Goal: Task Accomplishment & Management: Use online tool/utility

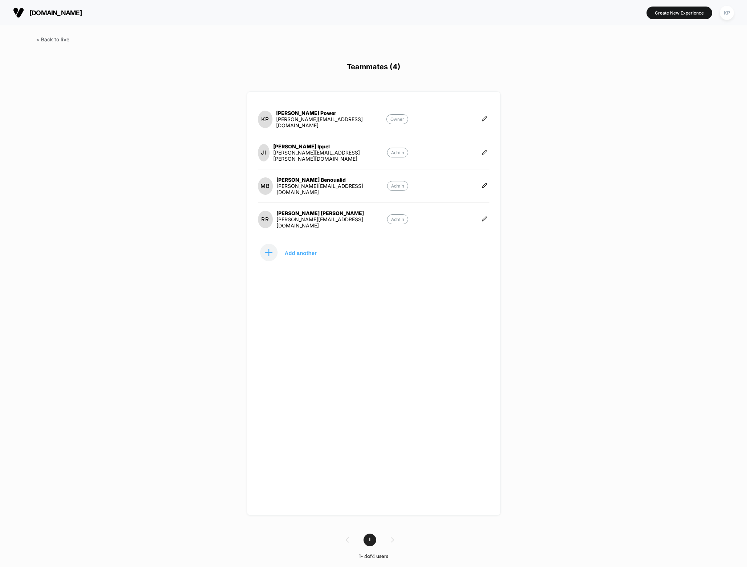
click at [47, 39] on span at bounding box center [52, 39] width 33 height 6
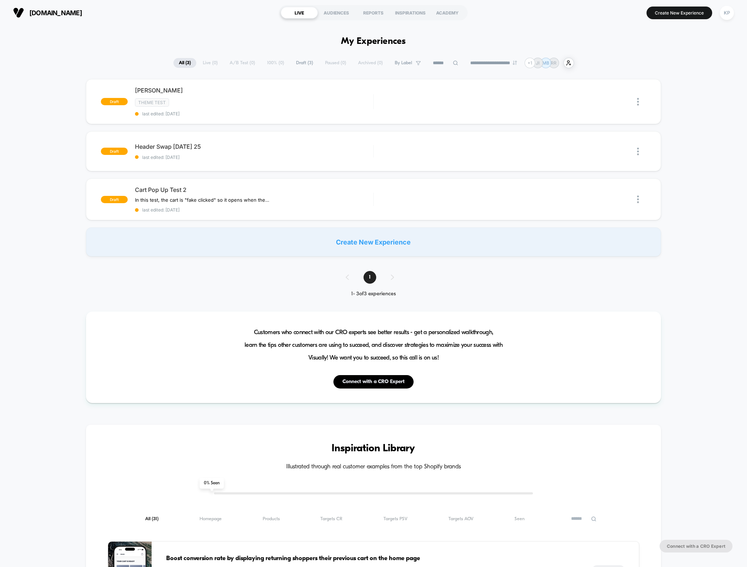
click at [63, 124] on div "draft roberto test Theme Test last edited: 9/19/2025 Edit Duplicate Preview Sta…" at bounding box center [373, 167] width 747 height 177
click at [637, 151] on div at bounding box center [631, 151] width 29 height 16
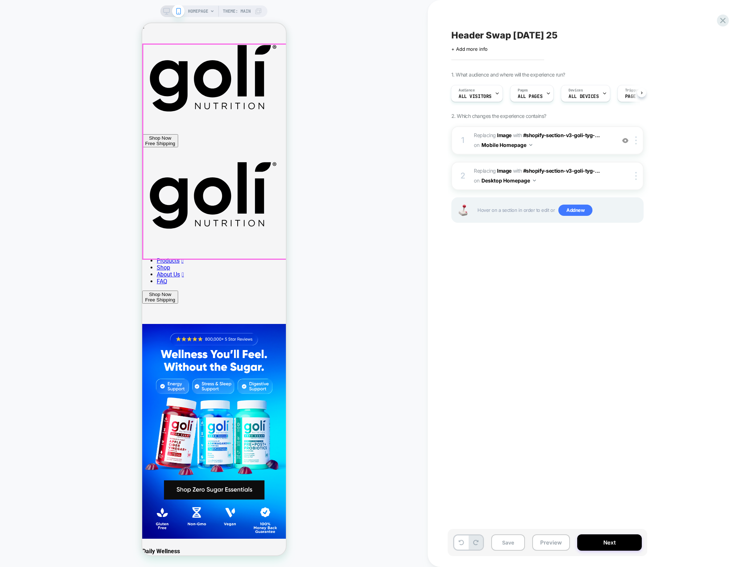
click at [228, 324] on img at bounding box center [214, 431] width 144 height 214
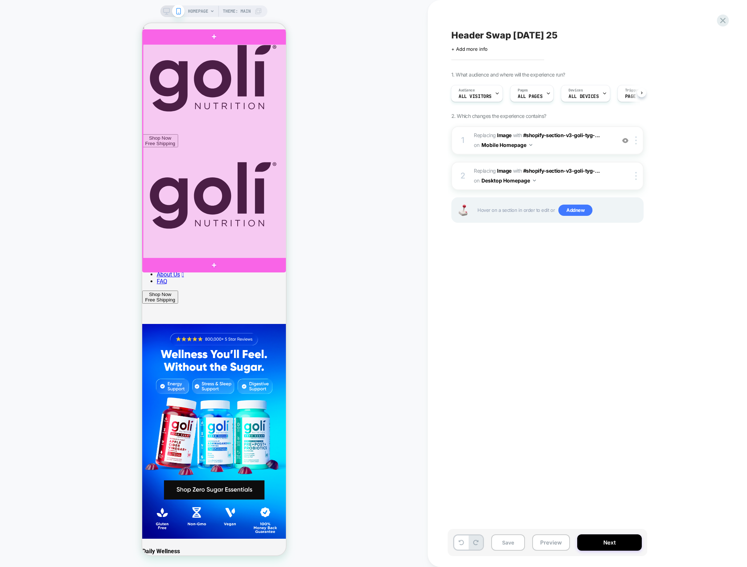
click at [228, 167] on div at bounding box center [215, 151] width 144 height 215
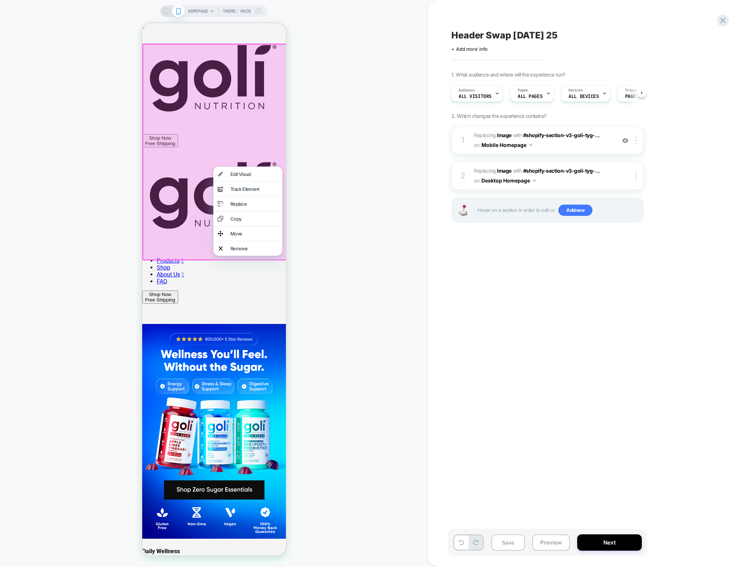
click at [230, 156] on div at bounding box center [215, 152] width 146 height 217
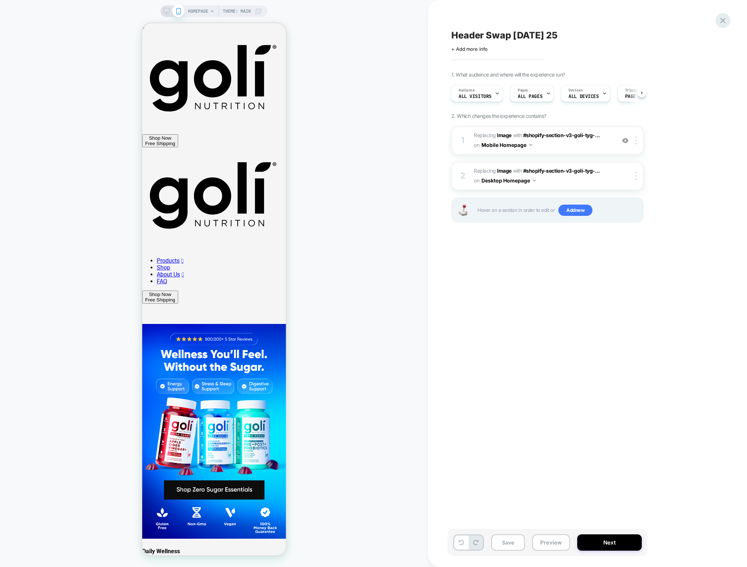
click at [726, 18] on icon at bounding box center [723, 21] width 10 height 10
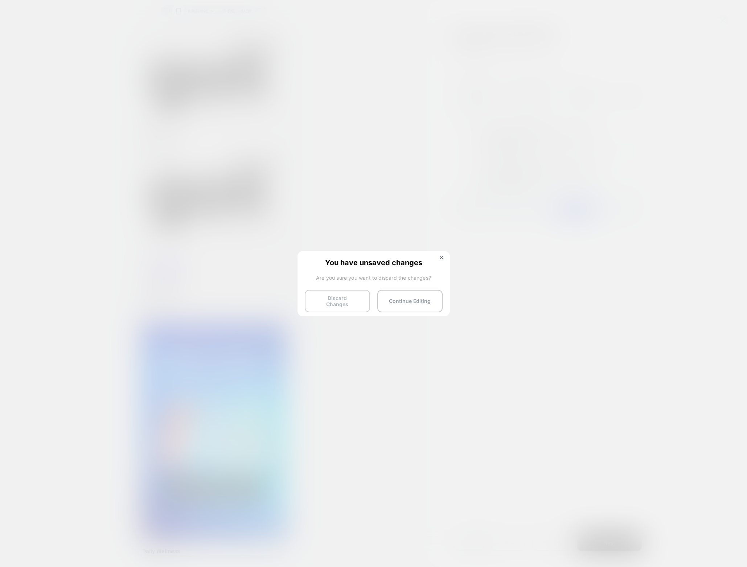
click at [350, 303] on button "Discard Changes" at bounding box center [337, 301] width 65 height 22
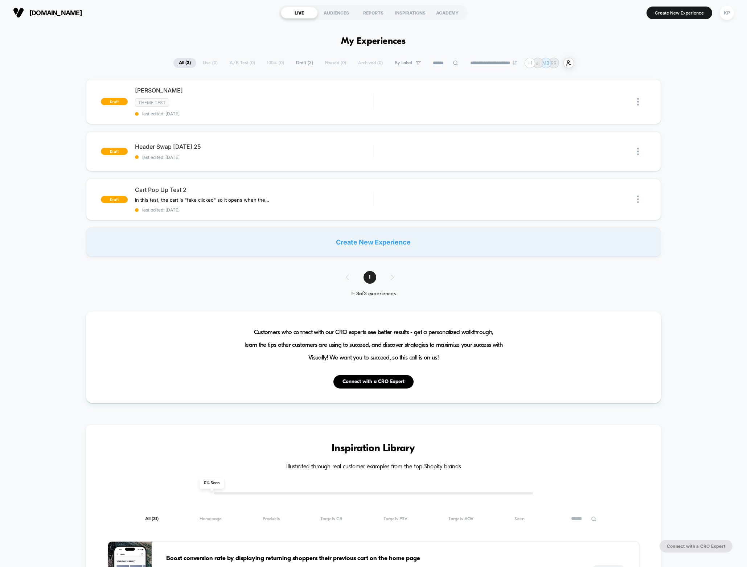
click at [389, 242] on div "Create New Experience" at bounding box center [373, 242] width 575 height 29
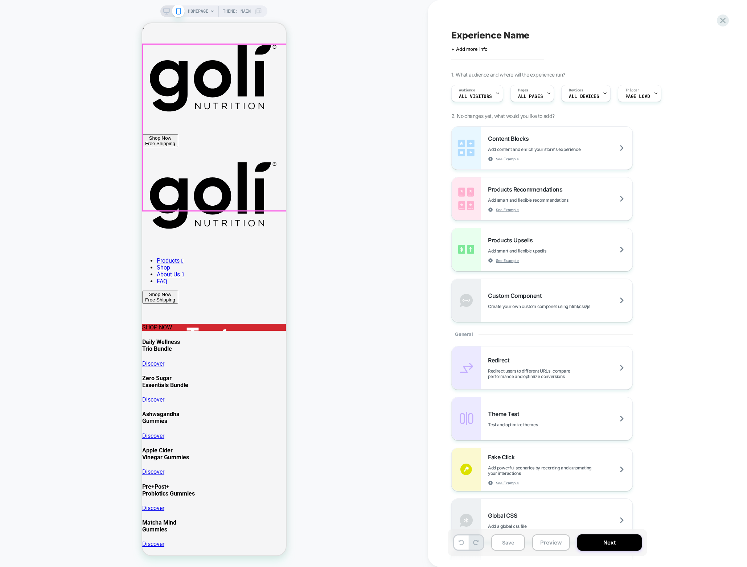
click at [233, 324] on div "SHOP NOW" at bounding box center [214, 327] width 144 height 7
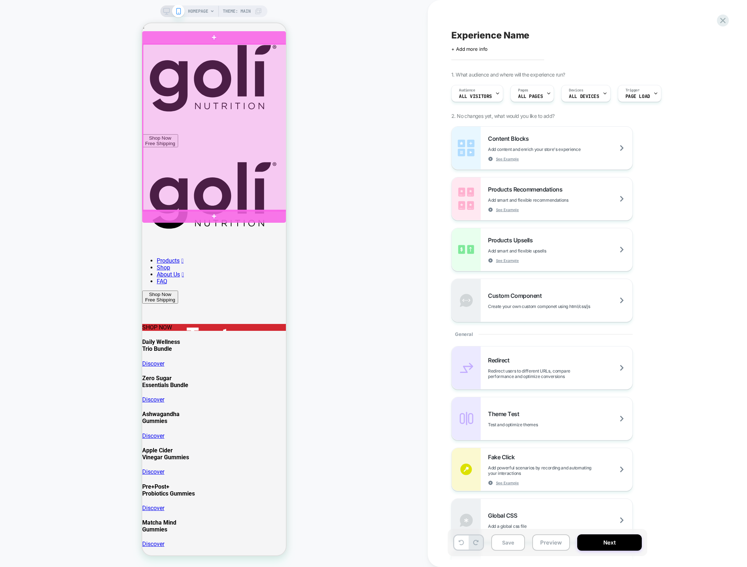
click at [233, 131] on div at bounding box center [215, 127] width 144 height 167
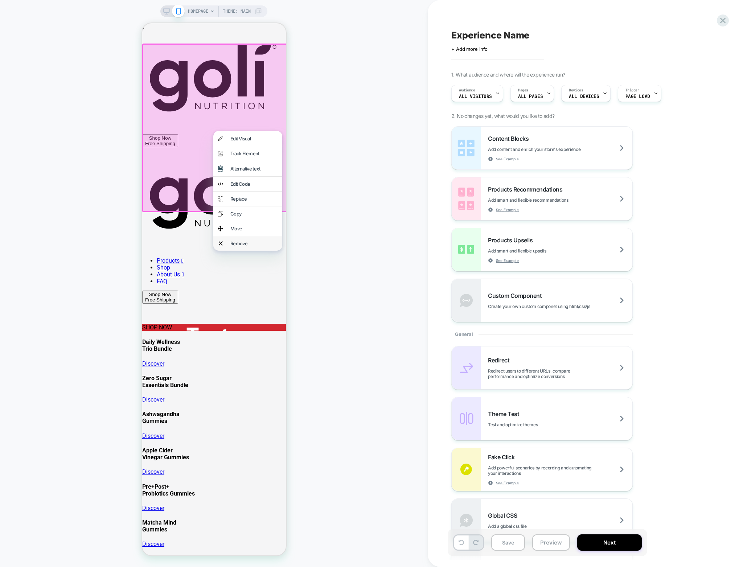
click at [241, 246] on div "Remove" at bounding box center [254, 244] width 48 height 6
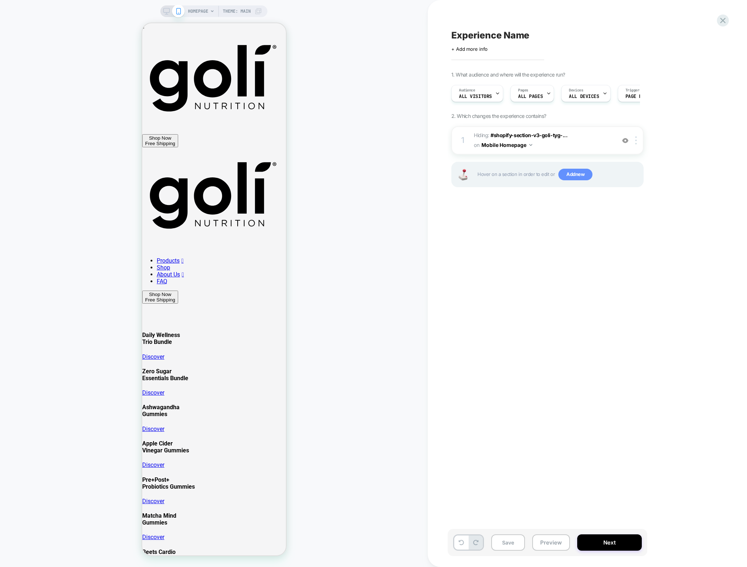
click at [585, 177] on span "Add new" at bounding box center [575, 175] width 34 height 12
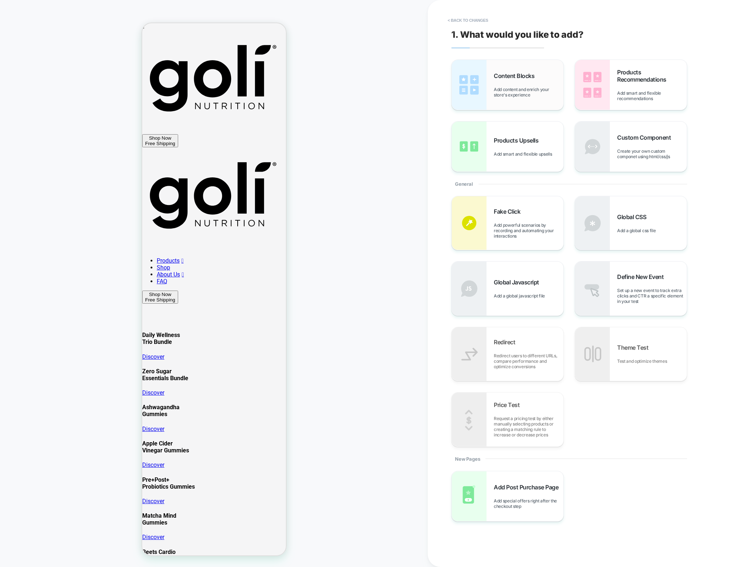
click at [501, 75] on span "Content Blocks" at bounding box center [516, 75] width 44 height 7
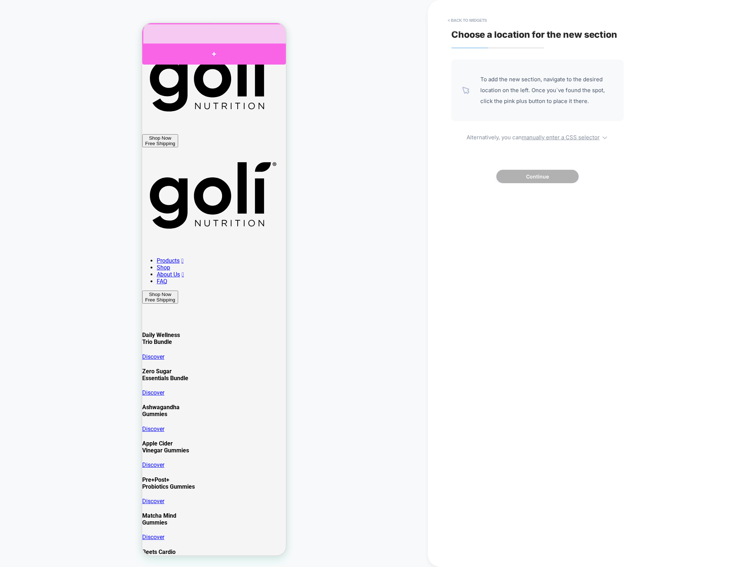
click at [215, 45] on div at bounding box center [214, 54] width 144 height 21
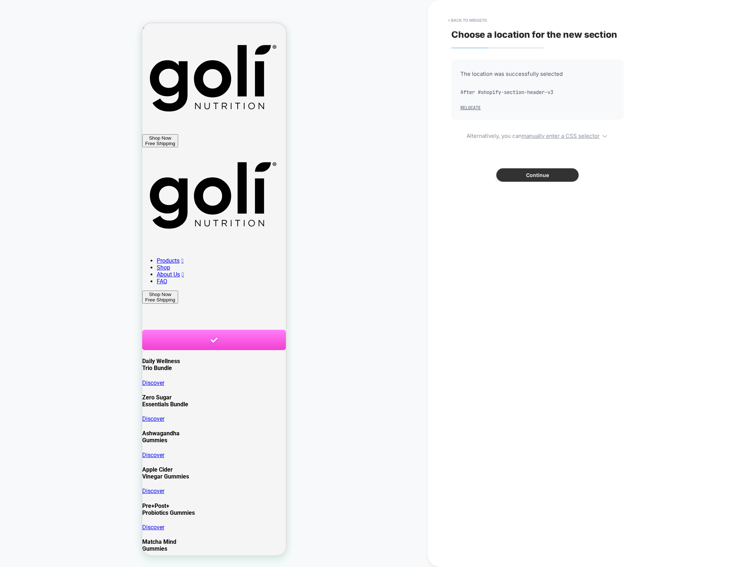
click at [549, 178] on button "Continue" at bounding box center [537, 174] width 82 height 13
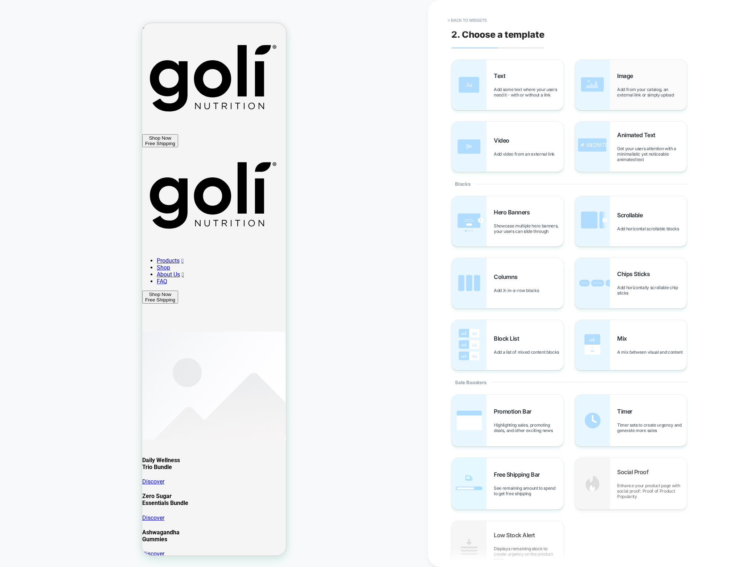
click at [630, 73] on span "Image" at bounding box center [627, 75] width 20 height 7
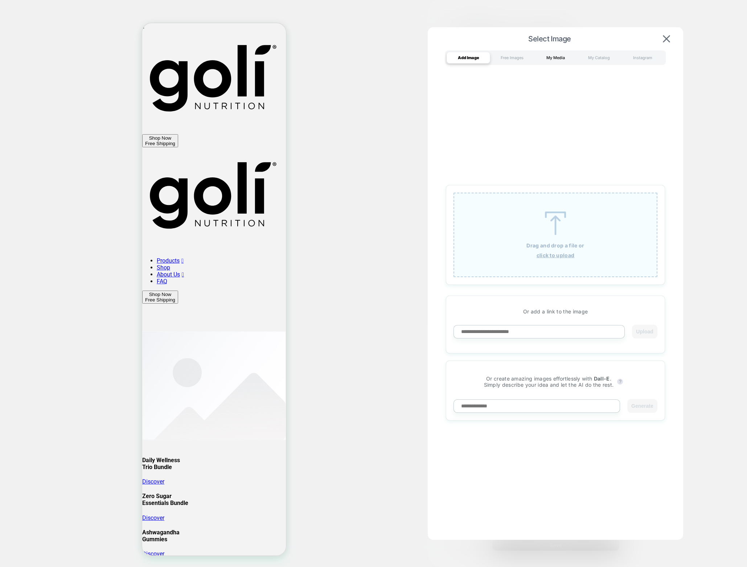
click at [557, 57] on div "My Media" at bounding box center [556, 58] width 44 height 12
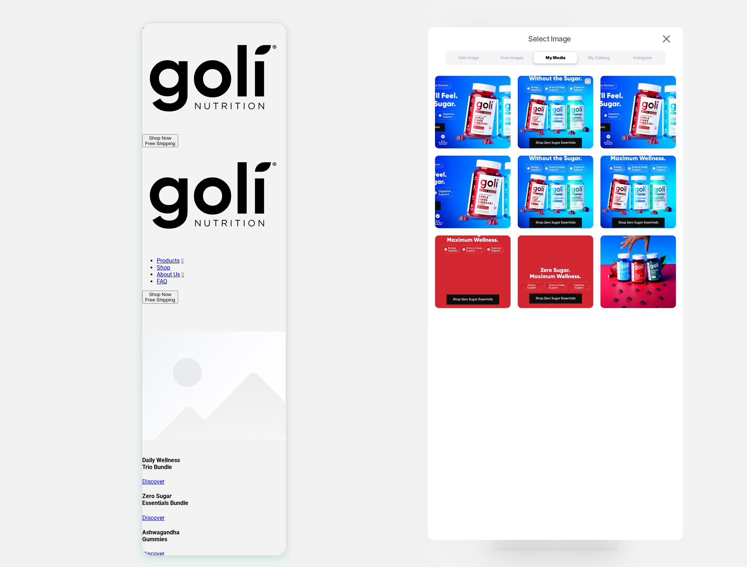
click at [546, 115] on img at bounding box center [555, 112] width 75 height 73
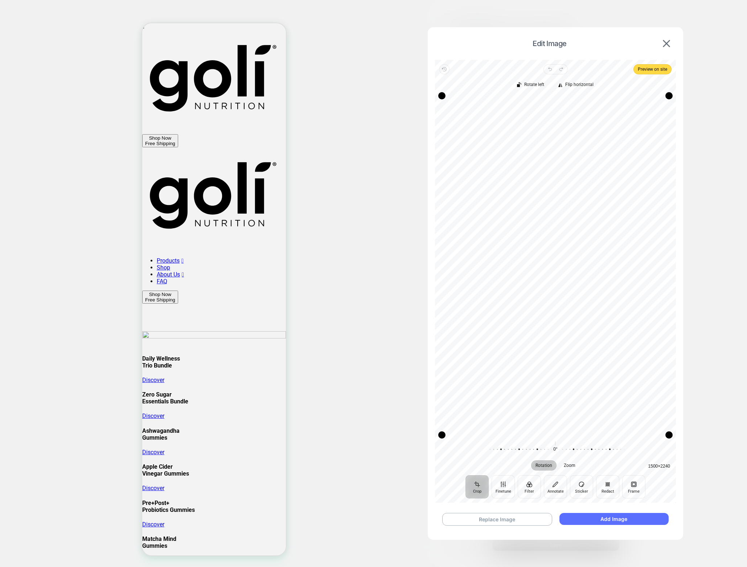
click at [599, 516] on button "Add Image" at bounding box center [614, 519] width 109 height 12
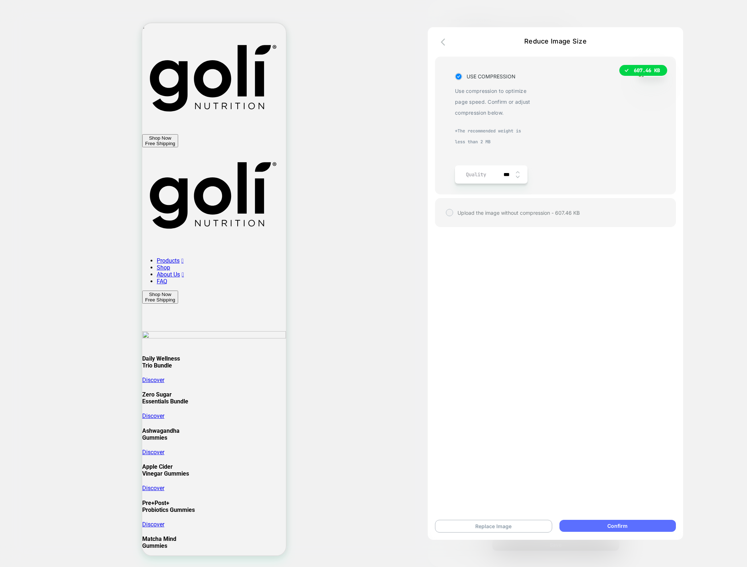
click at [605, 525] on button "Confirm" at bounding box center [618, 526] width 116 height 12
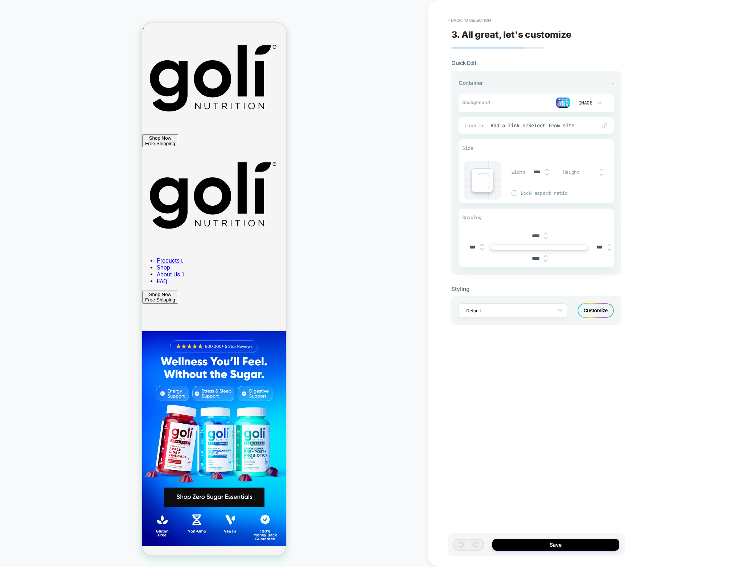
click at [533, 237] on input "****" at bounding box center [536, 236] width 16 height 6
type input "***"
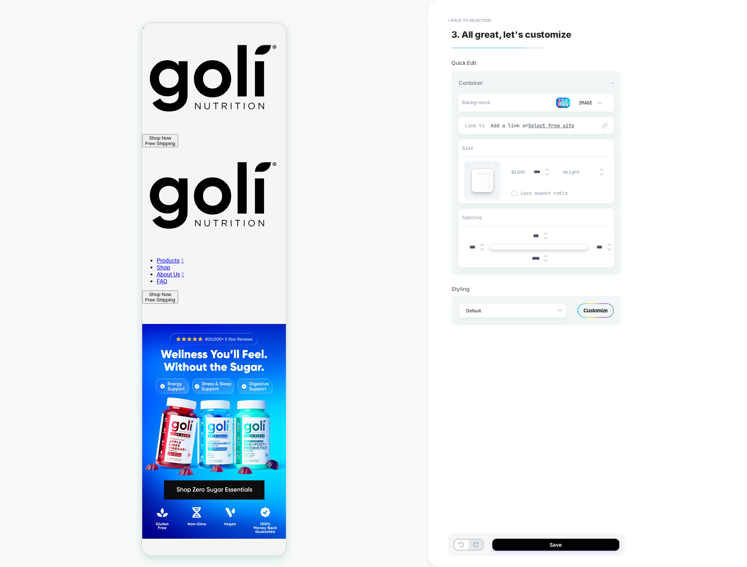
type input "***"
click at [542, 124] on u "Select from site" at bounding box center [551, 125] width 46 height 7
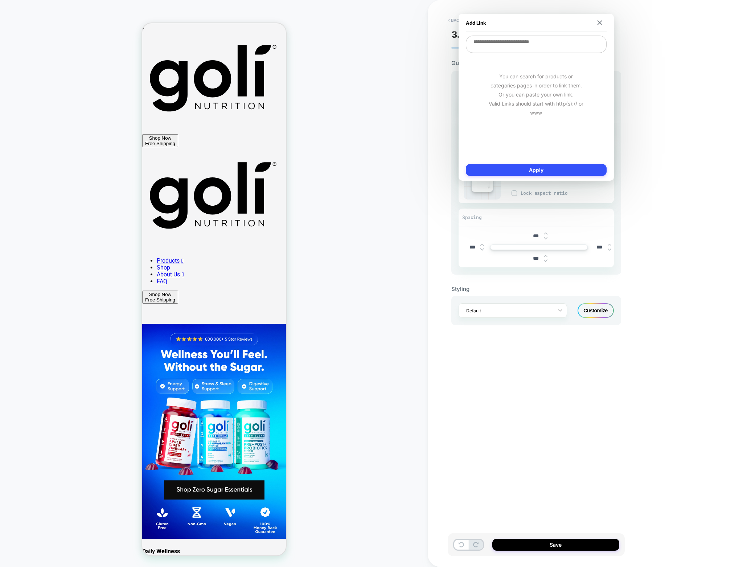
click at [505, 38] on textarea at bounding box center [536, 44] width 141 height 17
paste textarea "**********"
type textarea "**********"
click at [538, 166] on button "Apply" at bounding box center [536, 170] width 141 height 12
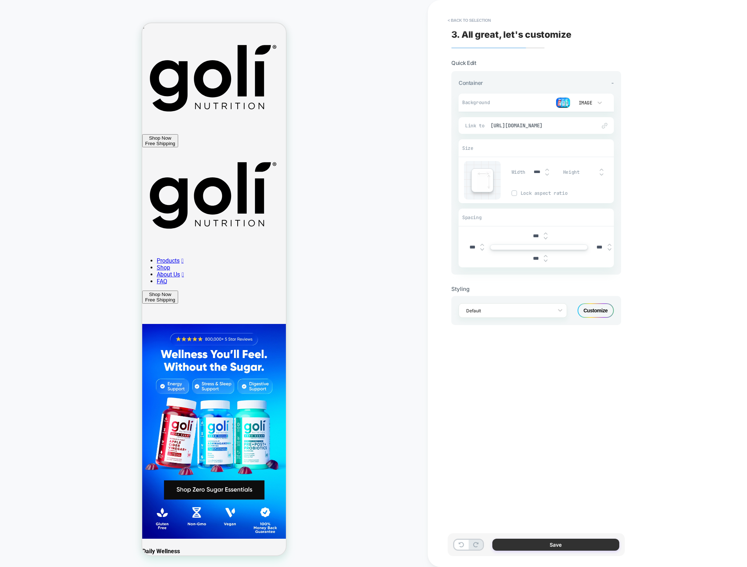
click at [525, 545] on button "Save" at bounding box center [555, 545] width 127 height 12
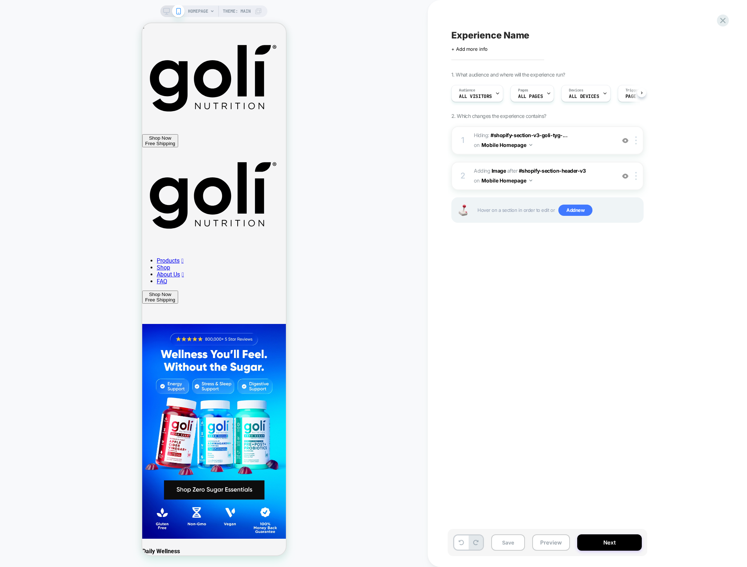
scroll to position [0, 0]
click at [544, 542] on button "Preview" at bounding box center [551, 543] width 38 height 16
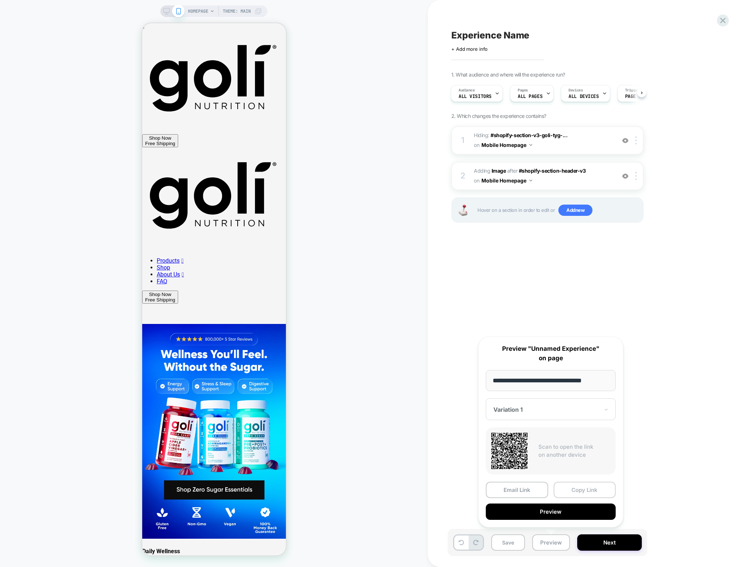
click at [568, 492] on button "Copy Link" at bounding box center [585, 490] width 62 height 16
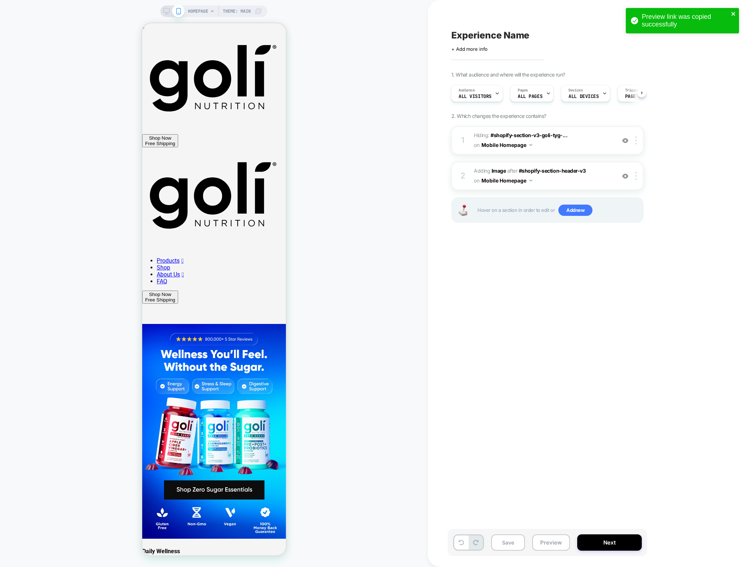
click at [734, 12] on icon "close" at bounding box center [733, 14] width 5 height 6
click at [723, 23] on icon at bounding box center [723, 21] width 10 height 10
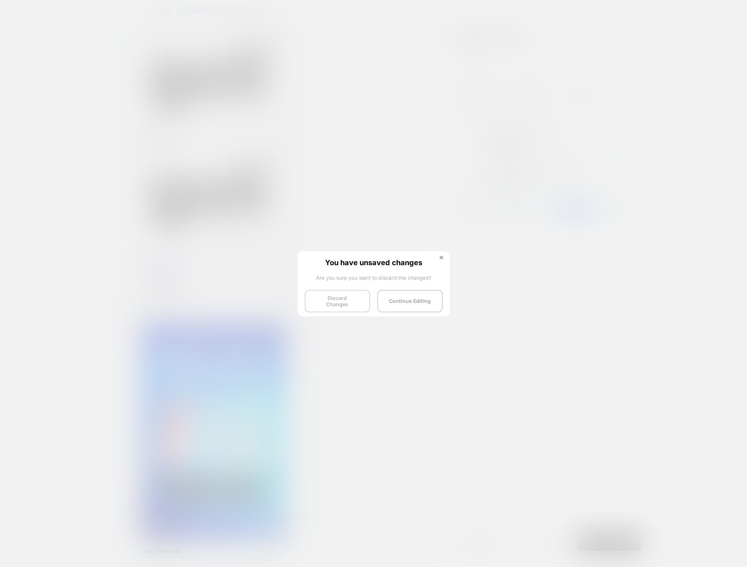
click at [339, 300] on button "Discard Changes" at bounding box center [337, 301] width 65 height 22
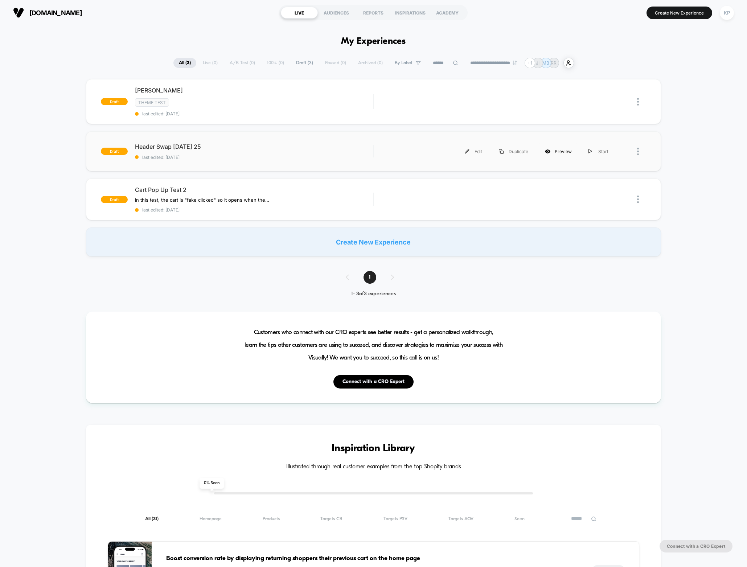
click at [561, 155] on div "Preview" at bounding box center [559, 151] width 44 height 16
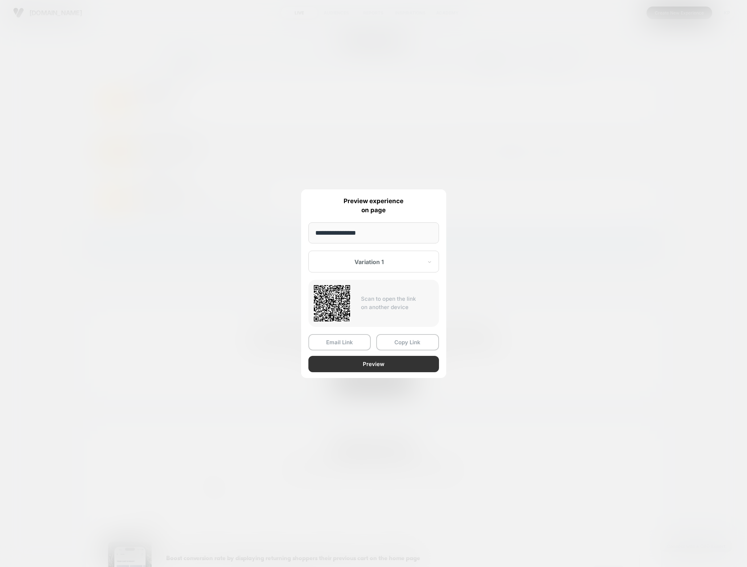
click at [386, 368] on button "Preview" at bounding box center [373, 364] width 131 height 16
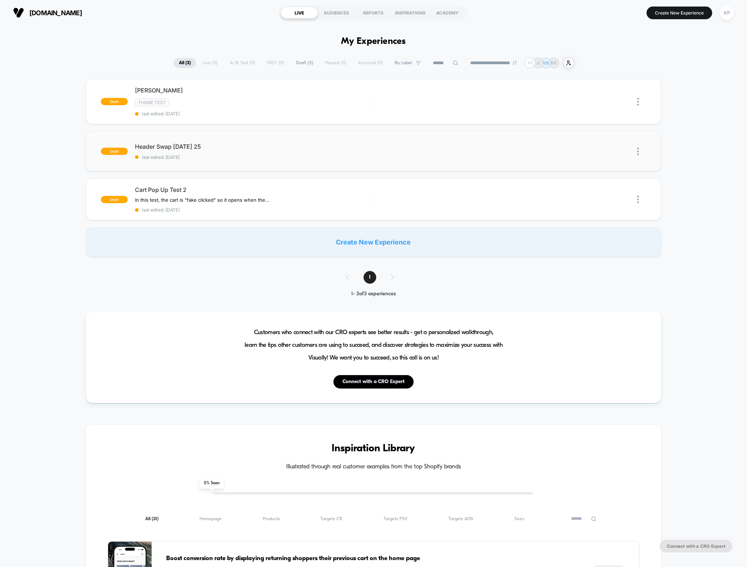
click at [58, 169] on div "draft roberto test Theme Test last edited: 9/19/2025 Edit Duplicate Preview Sta…" at bounding box center [373, 167] width 747 height 177
click at [403, 155] on div "Edit Duplicate Preview Start" at bounding box center [499, 151] width 236 height 16
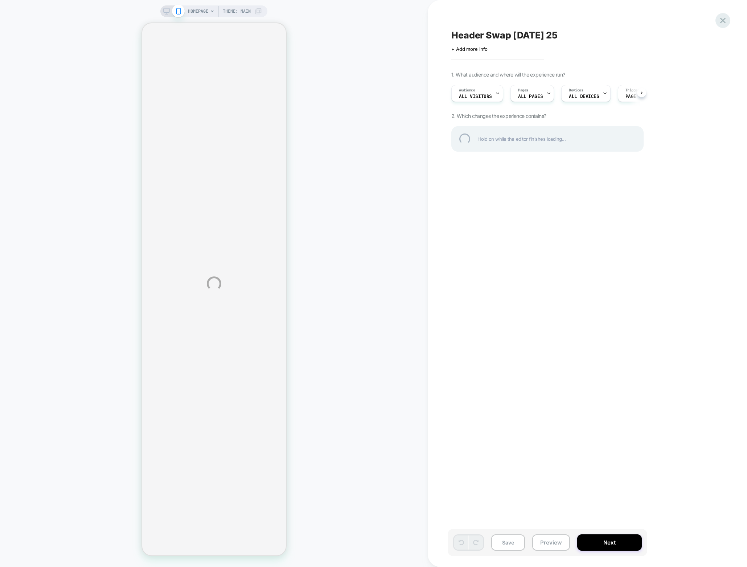
click at [726, 19] on div at bounding box center [723, 20] width 15 height 15
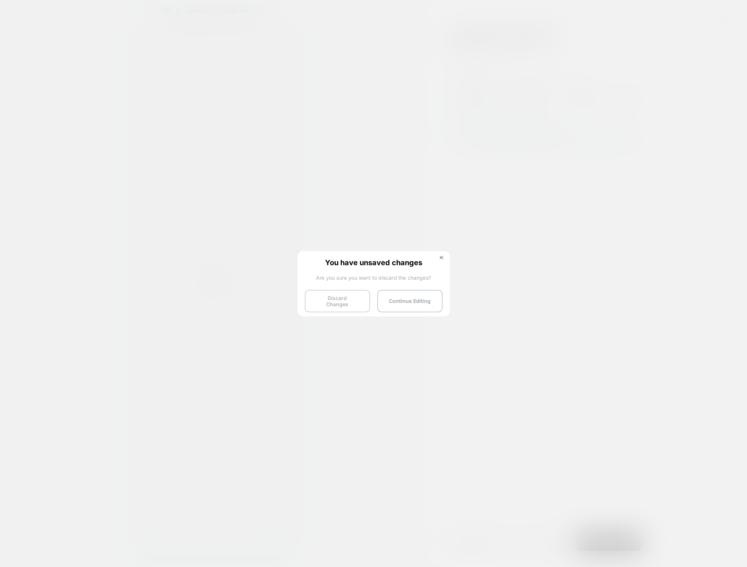
click at [341, 296] on button "Discard Changes" at bounding box center [337, 301] width 65 height 22
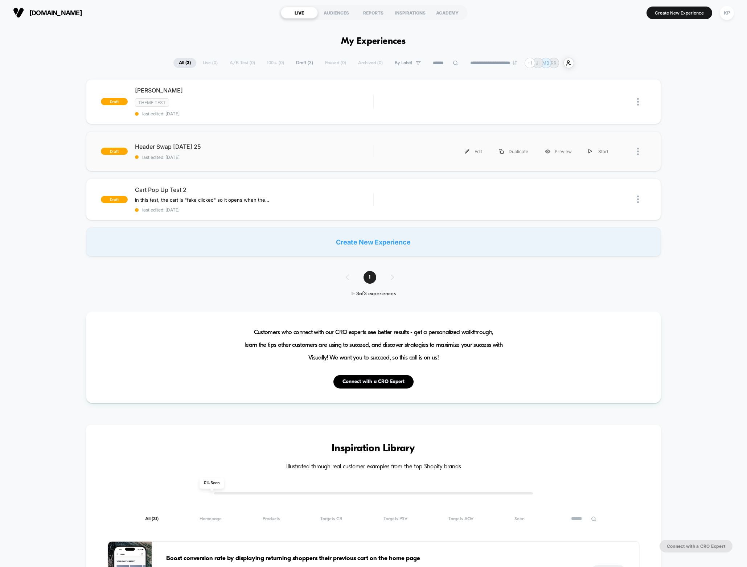
click at [640, 152] on div at bounding box center [641, 151] width 9 height 16
click at [602, 119] on div "Edit" at bounding box center [600, 118] width 65 height 16
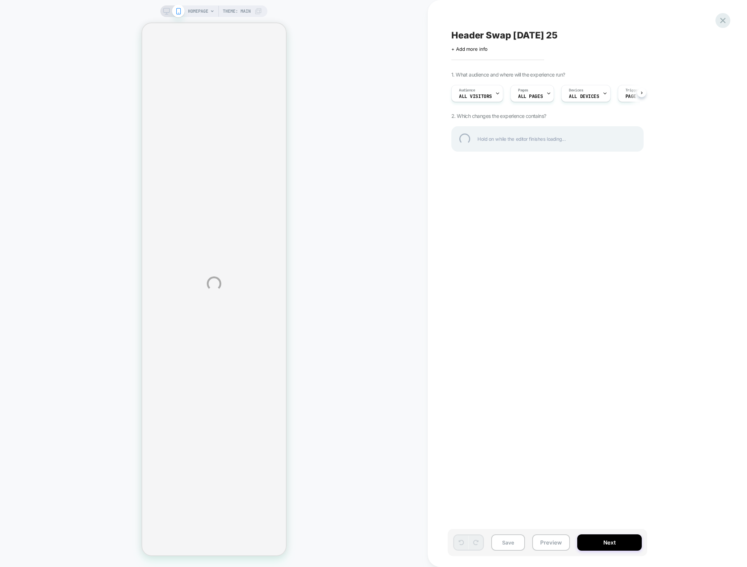
click at [725, 16] on div at bounding box center [723, 20] width 15 height 15
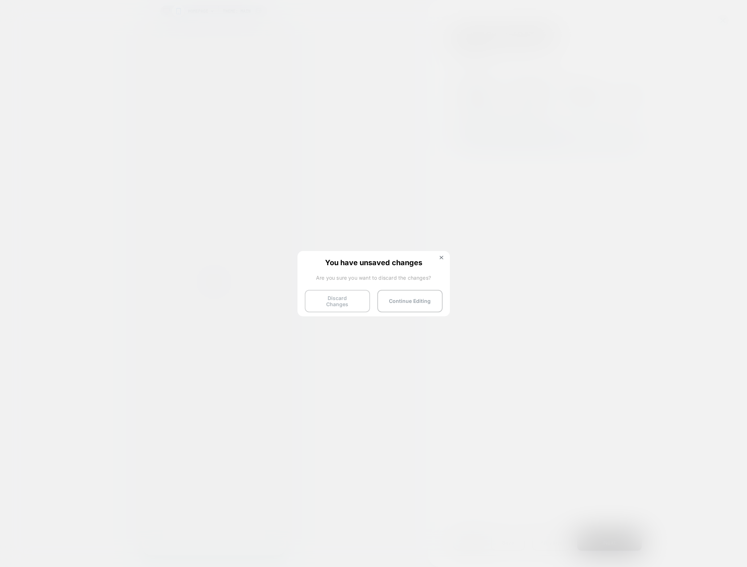
click at [360, 304] on button "Discard Changes" at bounding box center [337, 301] width 65 height 22
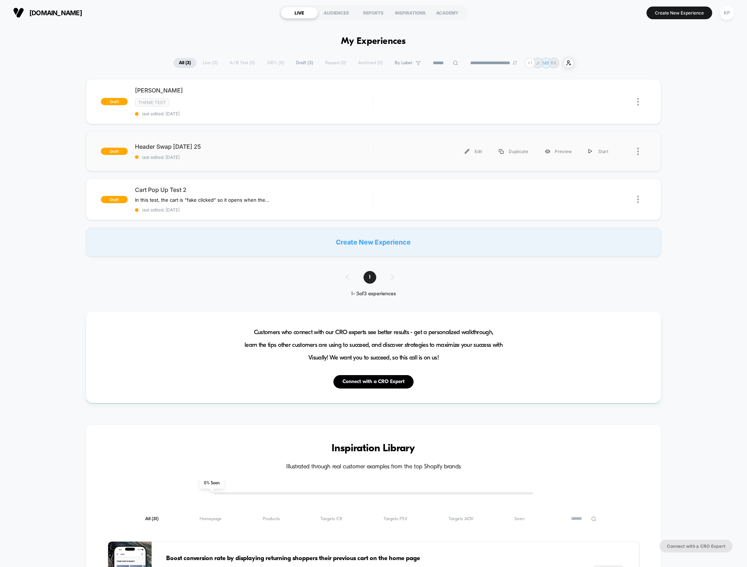
click at [200, 142] on div "draft Header Swap 1 - Sept 17 25 last edited: 9/19/2025 Edit Duplicate Preview …" at bounding box center [373, 151] width 575 height 40
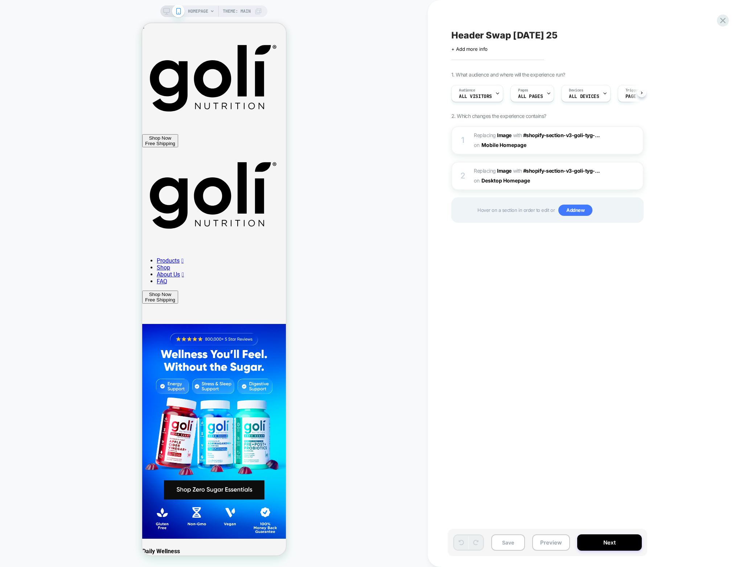
scroll to position [0, 0]
click at [602, 536] on button "Next" at bounding box center [609, 543] width 65 height 16
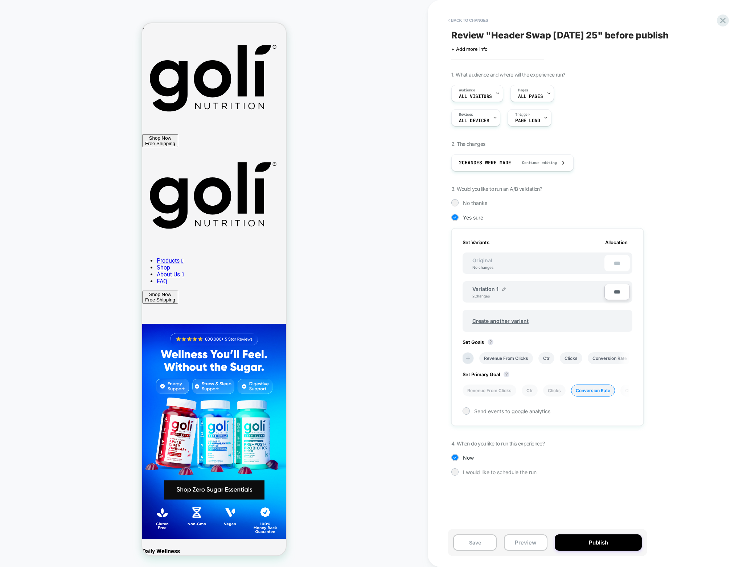
scroll to position [0, 1]
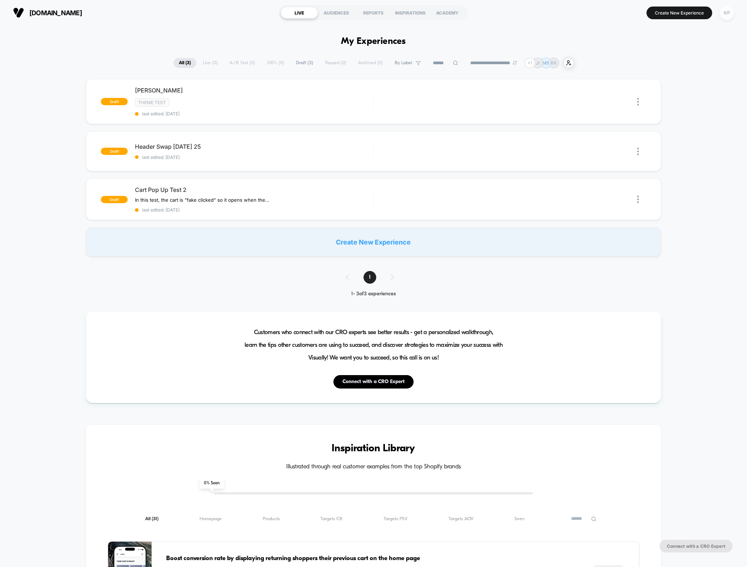
click at [722, 15] on div "KP" at bounding box center [727, 13] width 14 height 14
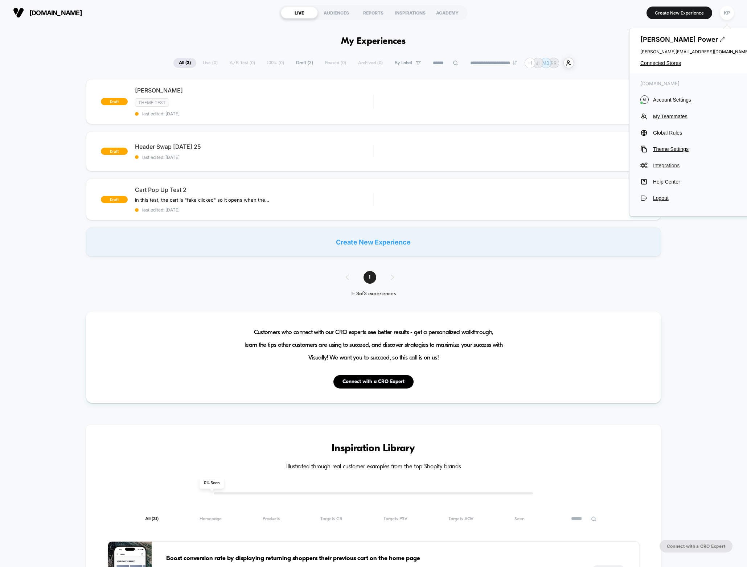
click at [673, 165] on span "Integrations" at bounding box center [701, 166] width 96 height 6
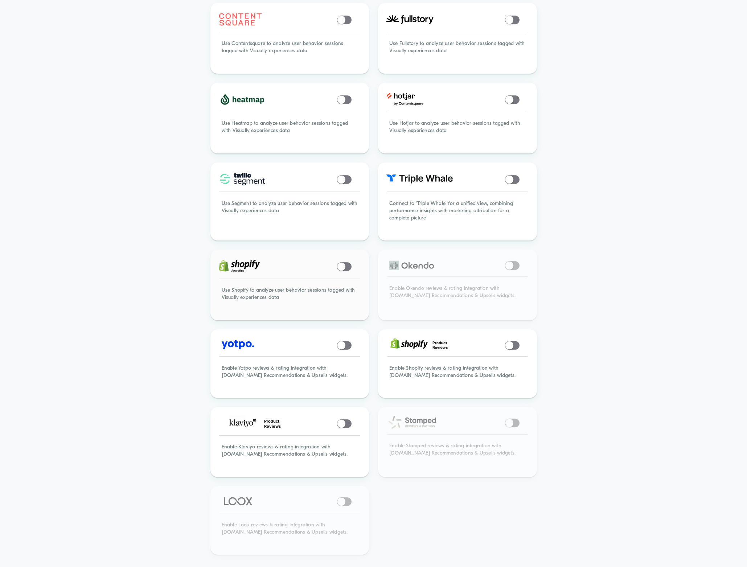
scroll to position [318, 0]
click at [344, 263] on span at bounding box center [341, 267] width 8 height 8
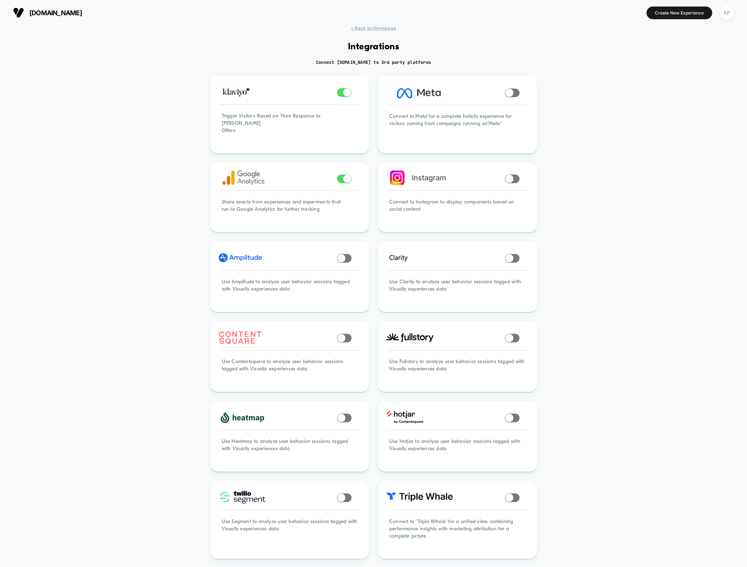
scroll to position [0, 0]
click at [510, 94] on span at bounding box center [509, 93] width 8 height 8
click at [512, 175] on span at bounding box center [509, 179] width 8 height 8
click at [380, 29] on span "< Back to Homepage" at bounding box center [373, 27] width 45 height 5
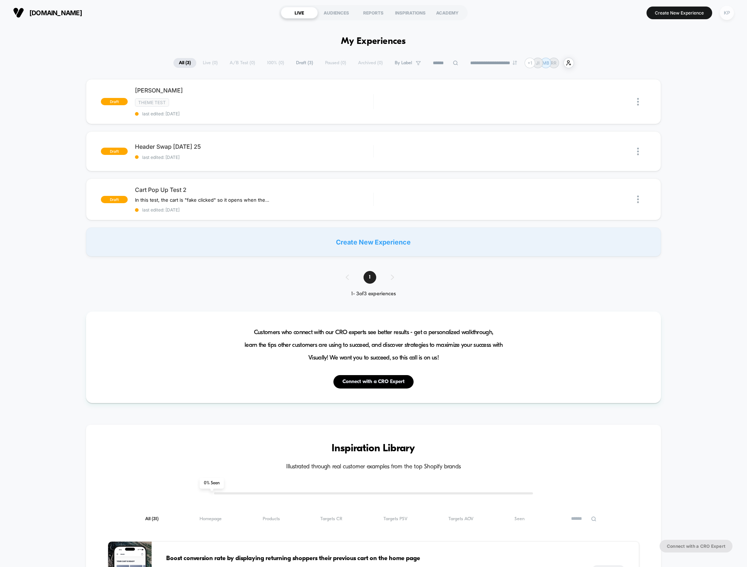
click at [724, 13] on div "KP" at bounding box center [727, 13] width 14 height 14
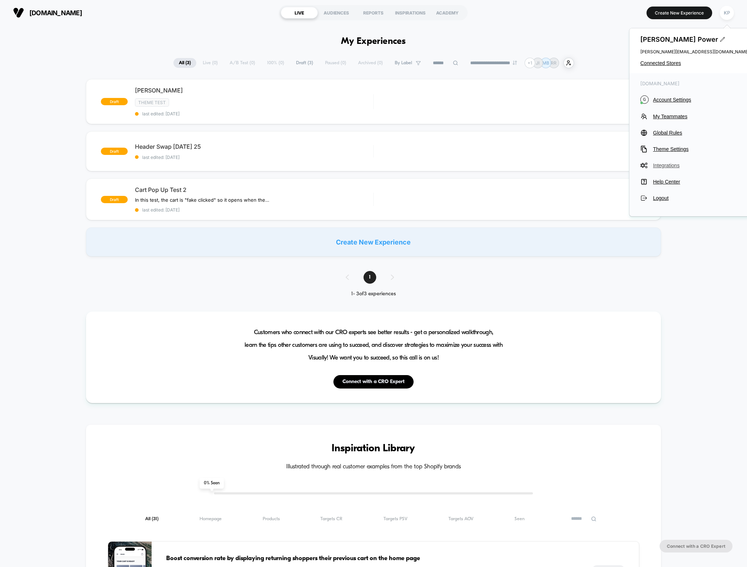
click at [668, 167] on span "Integrations" at bounding box center [701, 166] width 96 height 6
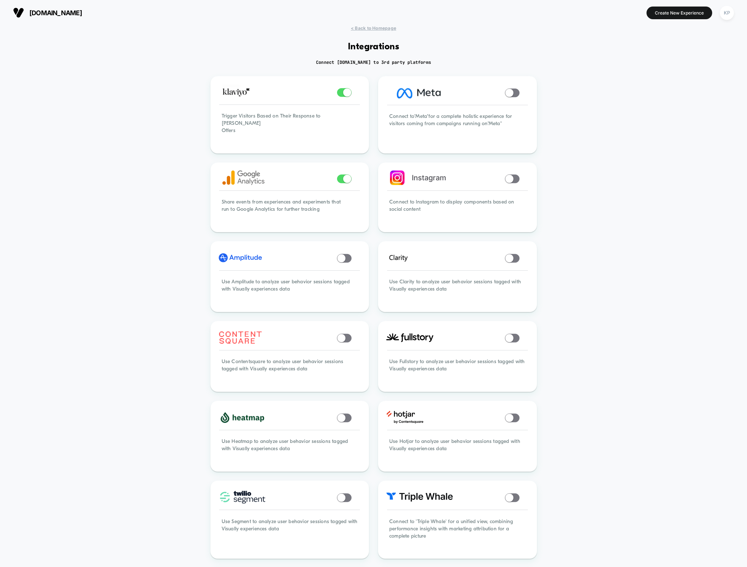
click at [175, 283] on div "< Back to Homepage Integrations Connect Visually.io to 3rd party platforms Trig…" at bounding box center [373, 454] width 747 height 859
click at [369, 26] on span "< Back to Homepage" at bounding box center [373, 27] width 45 height 5
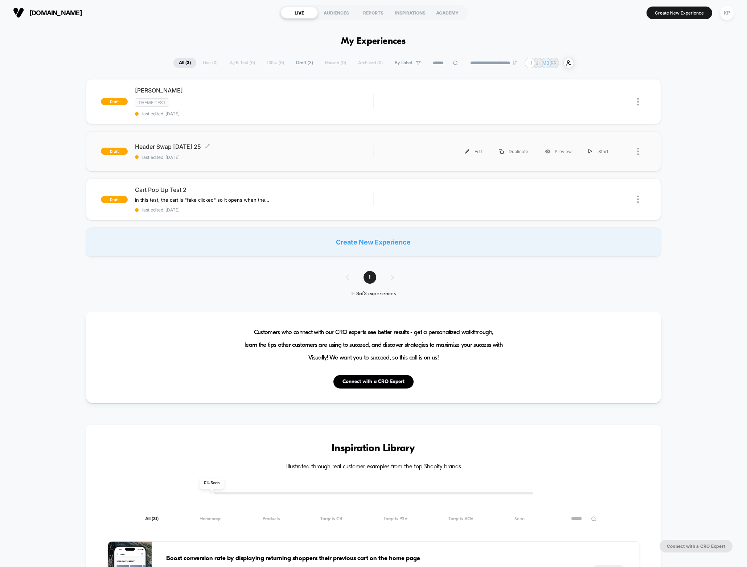
click at [185, 145] on span "Header Swap 1 - Sept 17 25 Click to edit experience details" at bounding box center [254, 146] width 238 height 7
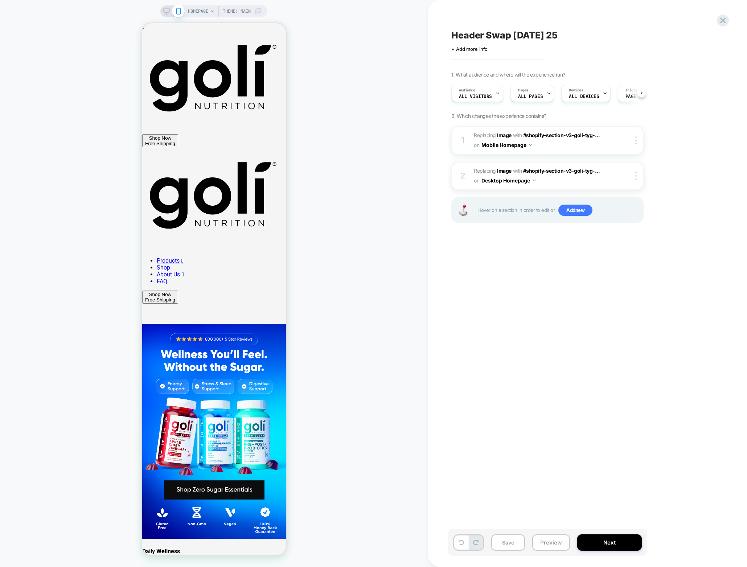
scroll to position [0, 0]
click at [625, 546] on button "Next" at bounding box center [609, 543] width 65 height 16
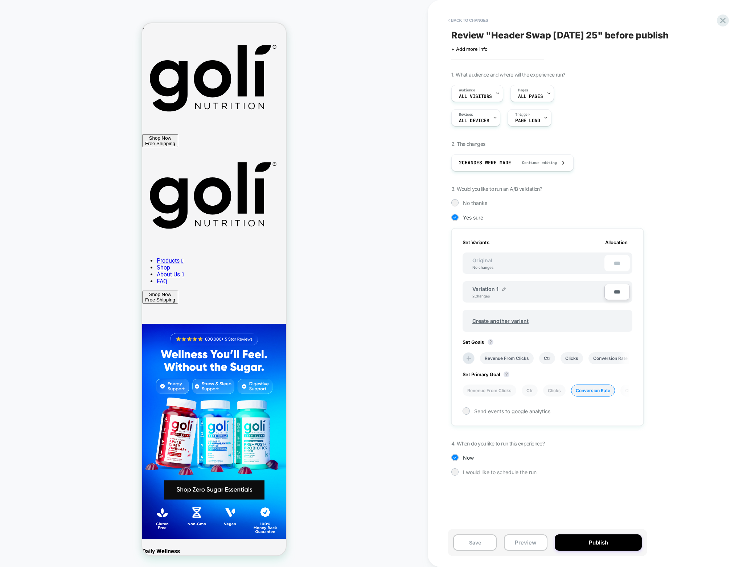
scroll to position [0, 1]
click at [507, 475] on span "I would like to schedule the run" at bounding box center [500, 472] width 74 height 6
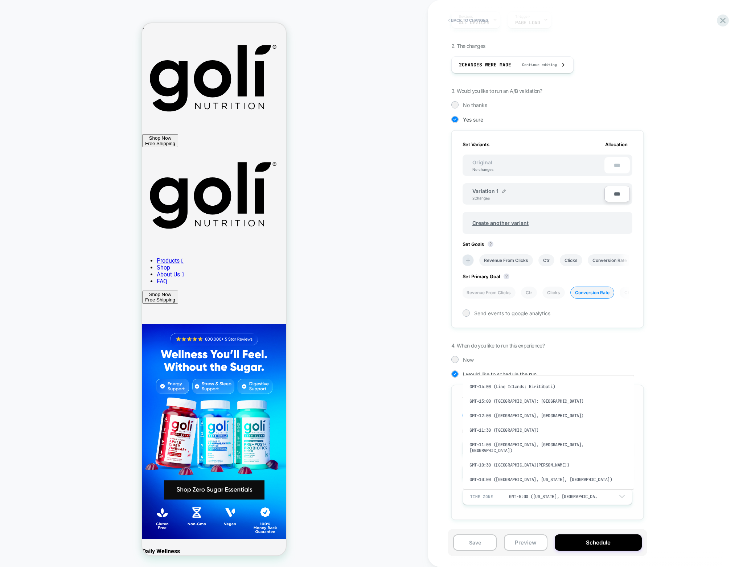
click at [550, 498] on div "GMT-5:00 (New York, Bogota, Lima)" at bounding box center [553, 497] width 89 height 6
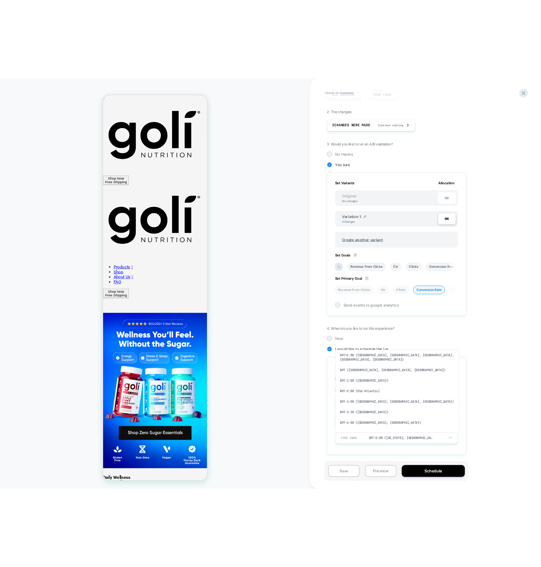
scroll to position [343, 0]
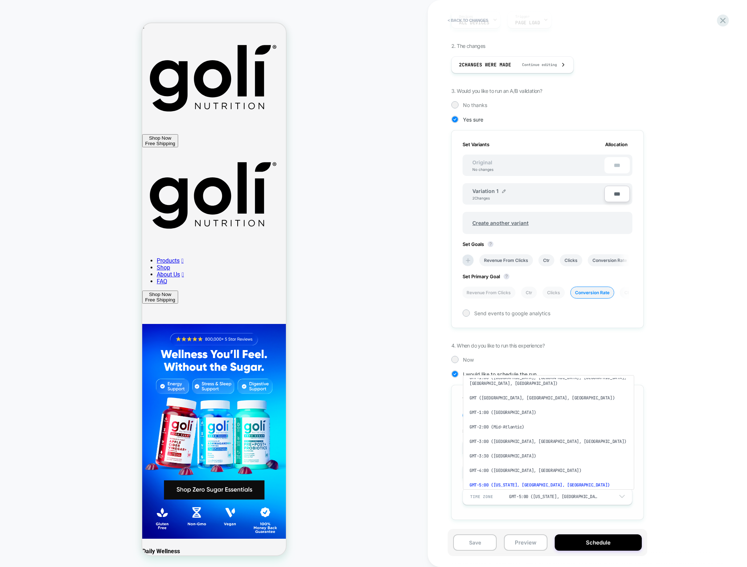
click at [537, 478] on div "GMT-5:00 (New York, Bogota, Lima)" at bounding box center [548, 485] width 165 height 15
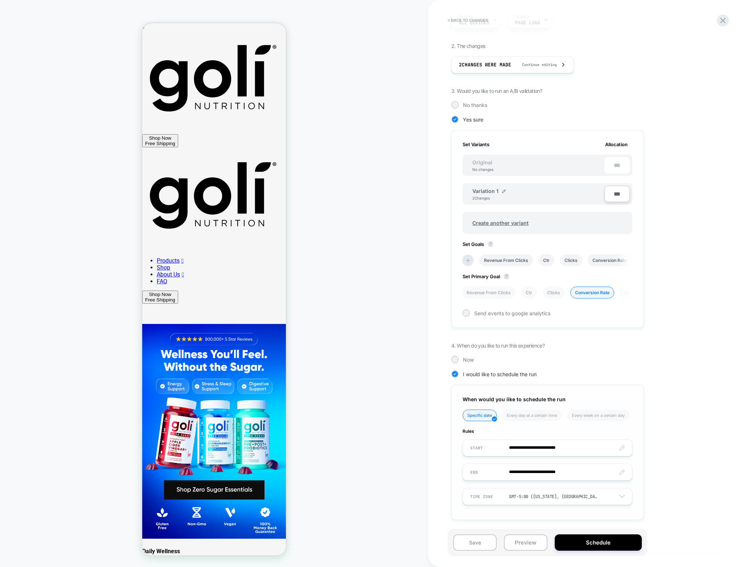
click at [572, 448] on input "**********" at bounding box center [547, 447] width 169 height 17
click at [519, 430] on td "6:36 PM" at bounding box center [516, 432] width 86 height 10
click at [499, 427] on span "▼" at bounding box center [500, 428] width 15 height 15
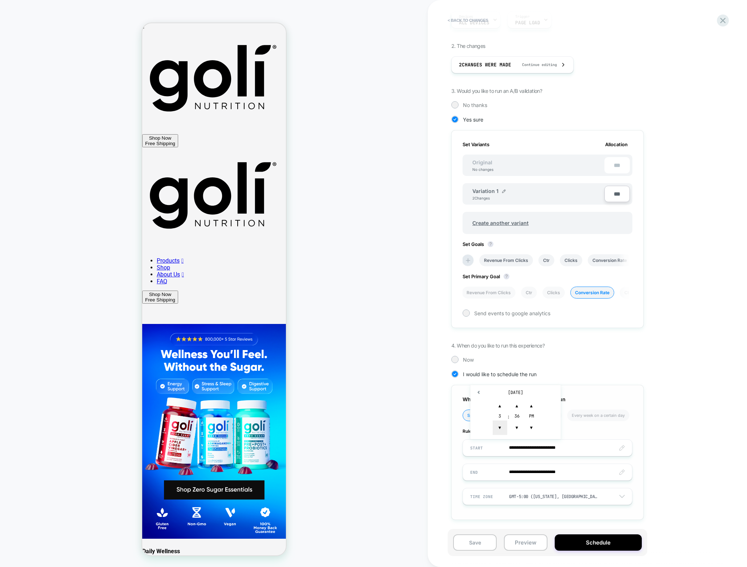
click at [499, 427] on span "▼" at bounding box center [500, 428] width 15 height 15
click at [515, 408] on span "▲" at bounding box center [517, 406] width 15 height 15
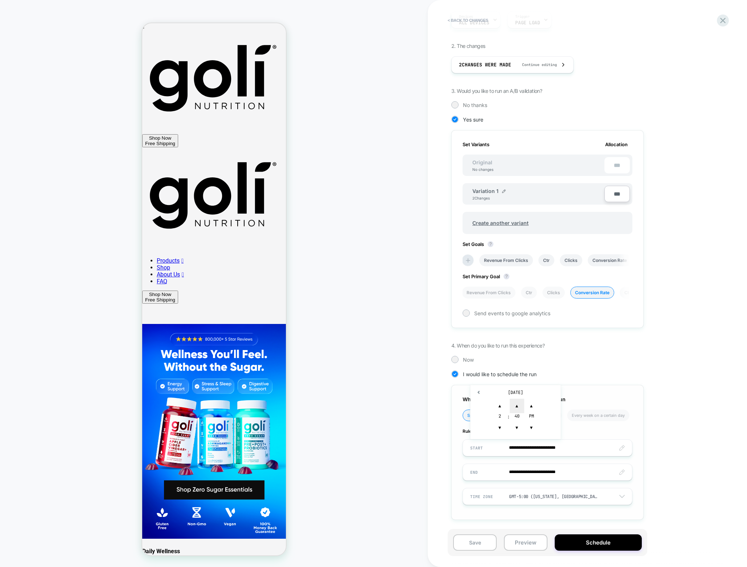
click at [515, 408] on span "▲" at bounding box center [517, 406] width 15 height 15
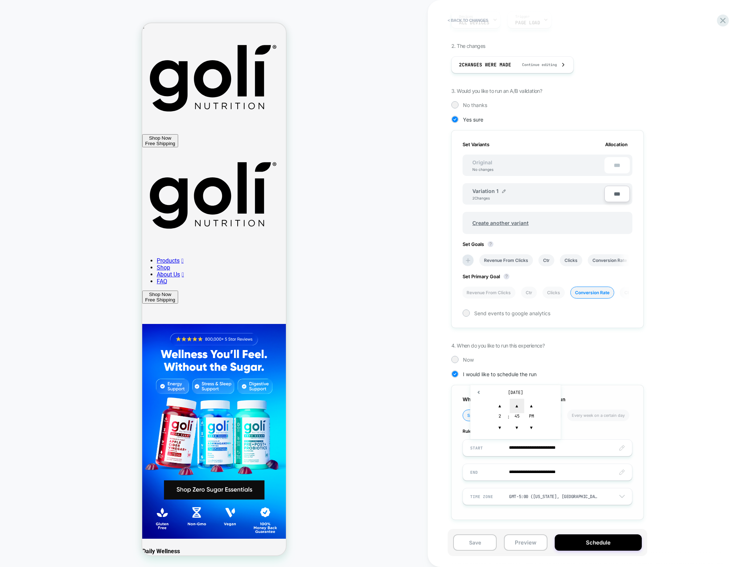
click at [515, 408] on span "▲" at bounding box center [517, 406] width 15 height 15
click at [518, 405] on span "▲" at bounding box center [517, 406] width 15 height 15
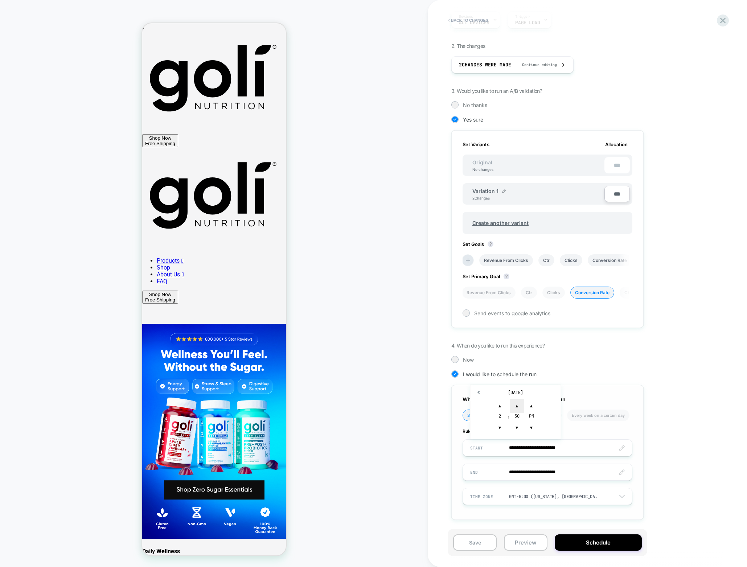
click at [518, 405] on span "▲" at bounding box center [517, 406] width 15 height 15
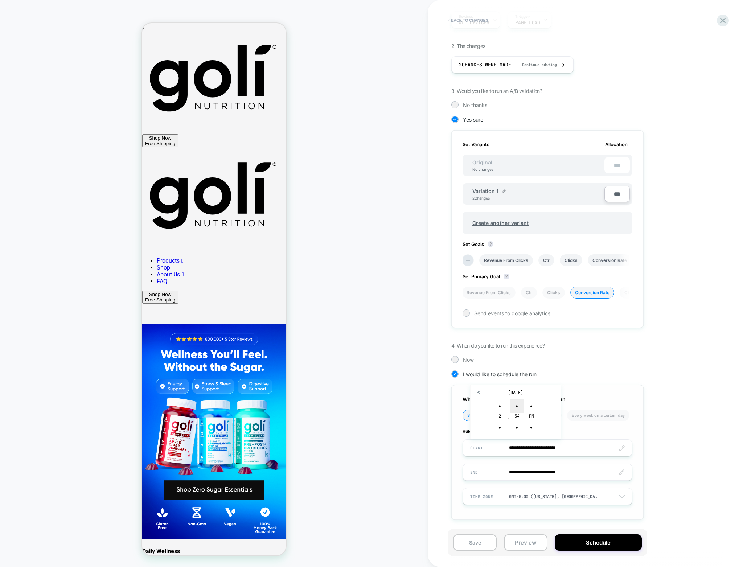
type input "**********"
click at [532, 473] on input "**********" at bounding box center [547, 472] width 169 height 17
click at [492, 427] on td "22" at bounding box center [491, 423] width 12 height 10
click at [561, 471] on input "**********" at bounding box center [547, 472] width 169 height 17
click at [511, 456] on td "6:36 PM" at bounding box center [516, 456] width 86 height 10
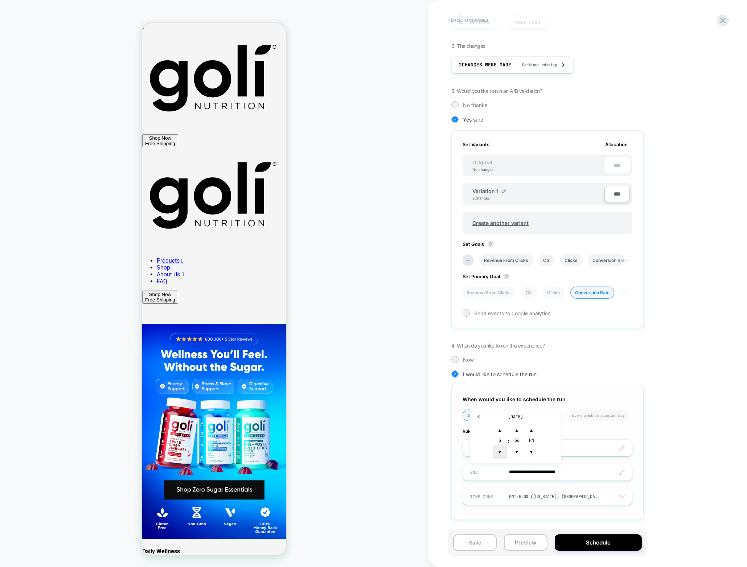
click at [499, 456] on span "▼" at bounding box center [500, 452] width 15 height 15
click at [518, 429] on span "▲" at bounding box center [517, 430] width 15 height 15
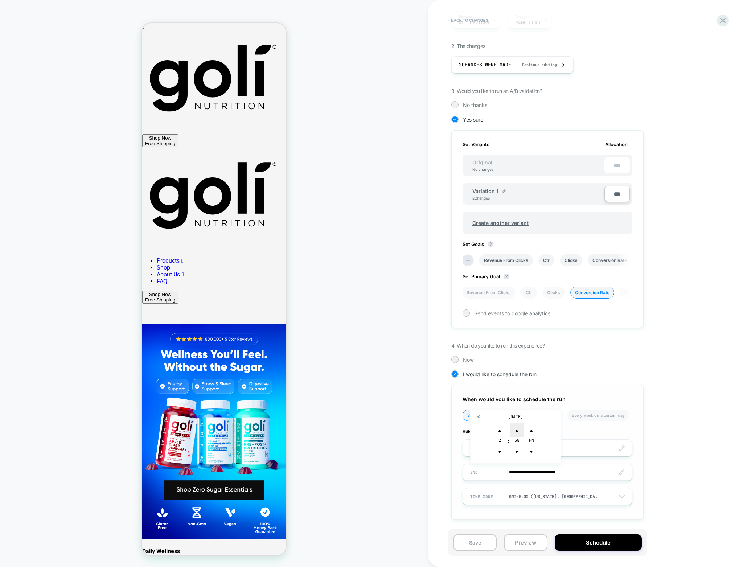
click at [518, 429] on span "▲" at bounding box center [517, 430] width 15 height 15
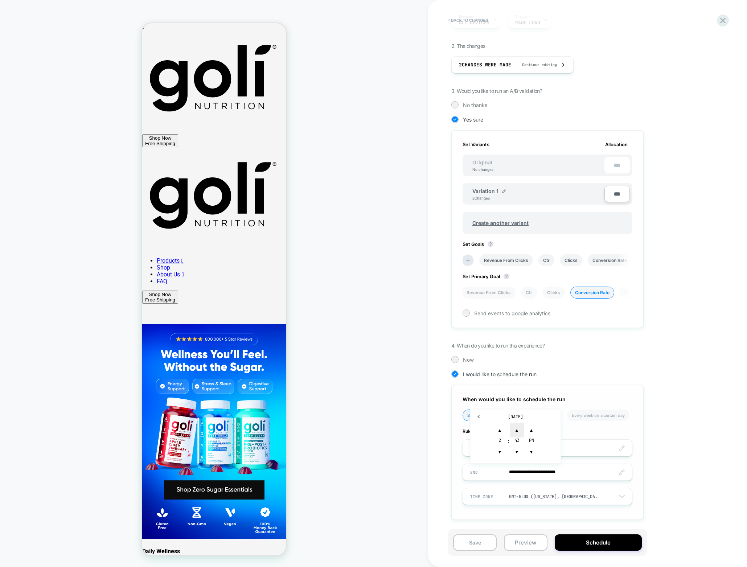
click at [518, 429] on span "▲" at bounding box center [517, 430] width 15 height 15
click at [518, 440] on div "44" at bounding box center [517, 441] width 15 height 7
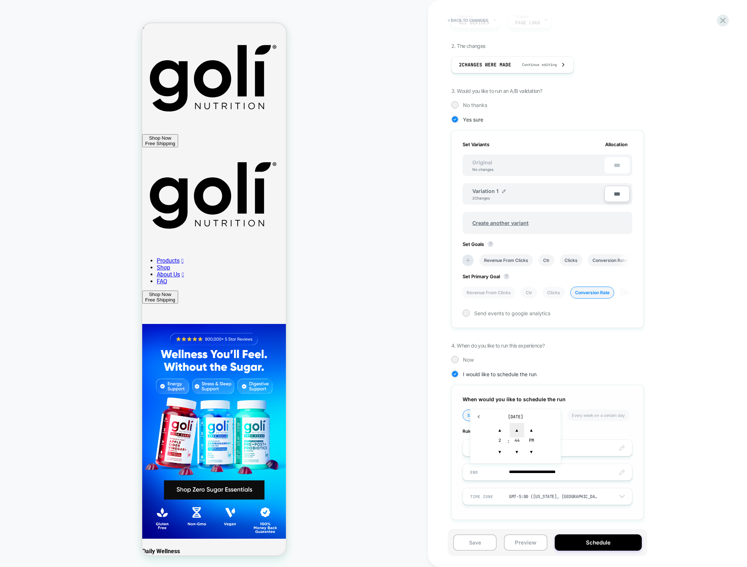
click at [518, 430] on span "▲" at bounding box center [517, 430] width 15 height 15
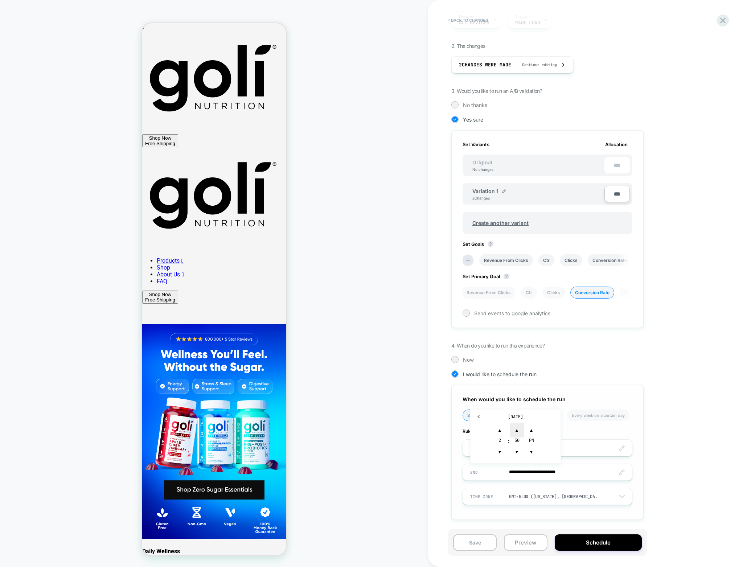
click at [518, 430] on span "▲" at bounding box center [517, 430] width 15 height 15
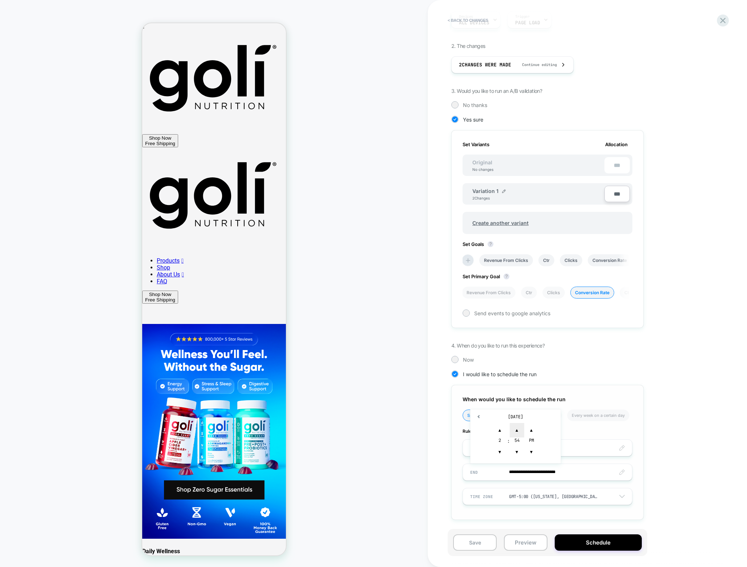
click at [518, 430] on span "▲" at bounding box center [517, 430] width 15 height 15
type input "**********"
click at [656, 444] on div "**********" at bounding box center [583, 252] width 265 height 557
click at [475, 540] on button "Save" at bounding box center [475, 543] width 44 height 16
click at [617, 259] on li "Conversion Rate" at bounding box center [610, 260] width 44 height 12
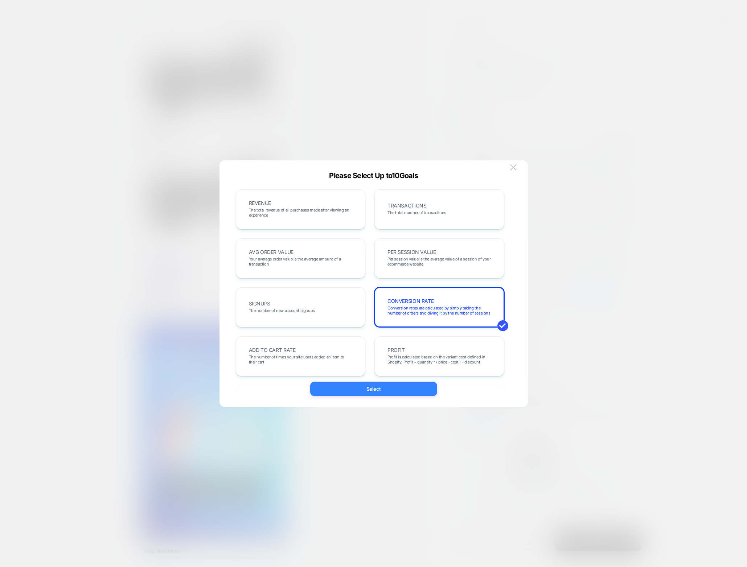
click at [402, 391] on button "Select" at bounding box center [373, 389] width 127 height 15
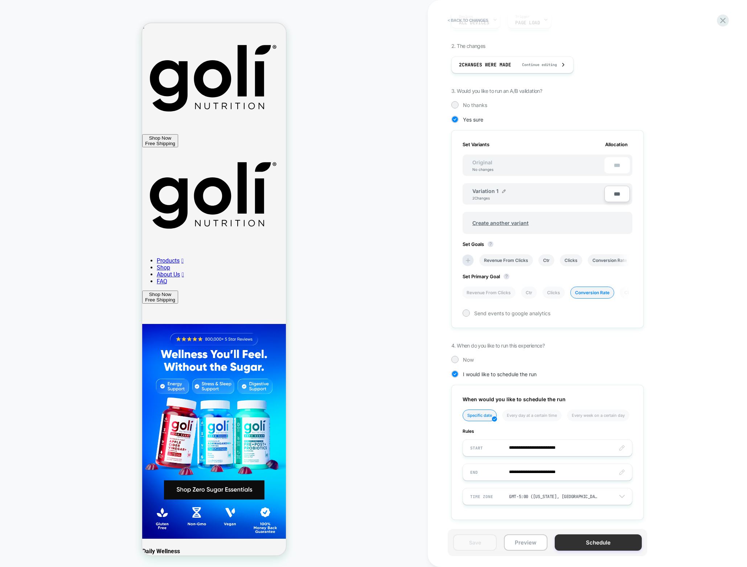
click at [562, 542] on button "Schedule" at bounding box center [598, 543] width 87 height 16
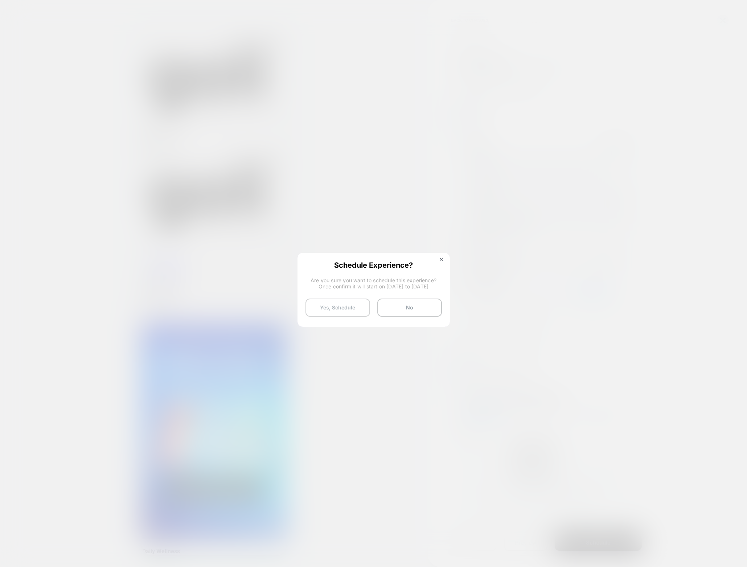
click at [335, 306] on button "Yes, Schedule" at bounding box center [338, 308] width 65 height 18
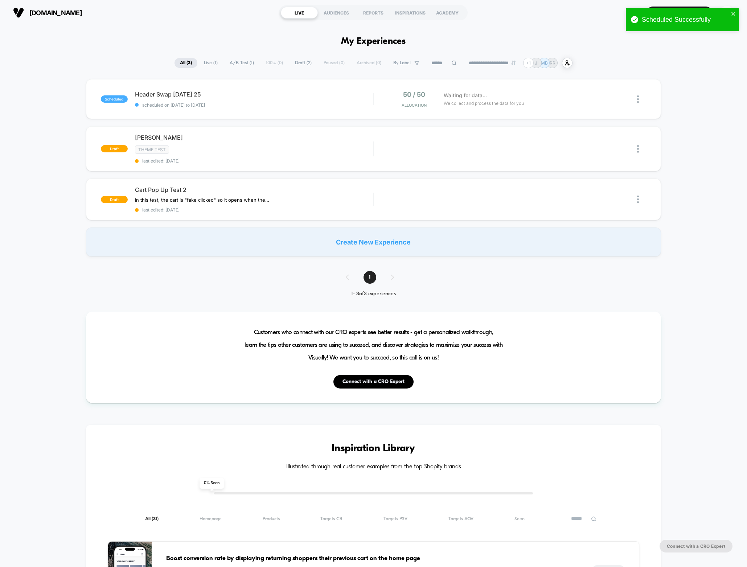
click at [53, 231] on div "scheduled Header Swap 1 - Sept 17 25 scheduled on 19/09/2025 to 22/09/2025 50 /…" at bounding box center [373, 167] width 747 height 177
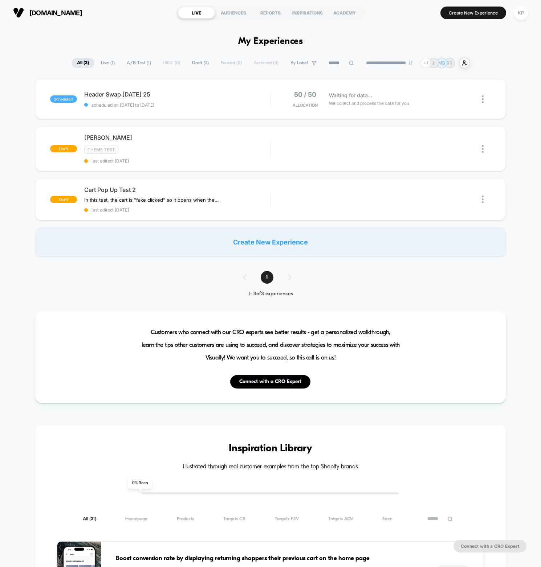
click at [22, 171] on div "scheduled Header Swap 1 - Sept 17 25 scheduled on 19/09/2025 to 22/09/2025 50 /…" at bounding box center [270, 167] width 541 height 177
click at [20, 242] on div "scheduled Header Swap 1 - Sept 17 25 scheduled on 19/09/2025 to 22/09/2025 50 /…" at bounding box center [270, 167] width 541 height 177
